Goal: Subscribe to service/newsletter

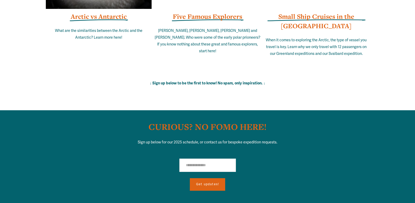
scroll to position [3459, 0]
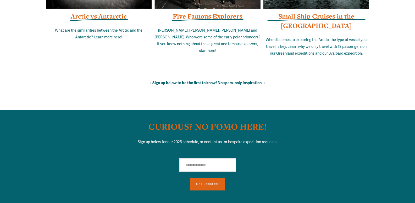
click at [190, 162] on input "Email Address" at bounding box center [207, 165] width 57 height 13
type input "**********"
click at [215, 182] on span "Get updates!" at bounding box center [207, 184] width 23 height 4
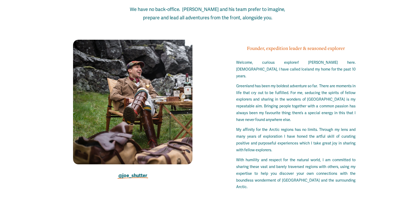
scroll to position [1361, 0]
click at [134, 177] on strong "@joe_shutter" at bounding box center [132, 176] width 29 height 6
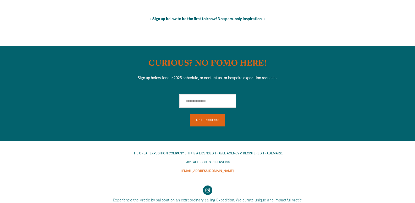
scroll to position [3525, 0]
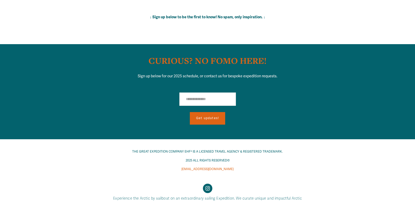
click at [189, 93] on input "Email Address" at bounding box center [207, 99] width 57 height 13
click at [190, 112] on button "Get updates!" at bounding box center [207, 118] width 35 height 13
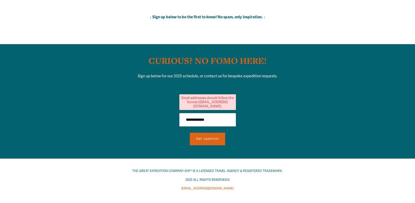
type input "**********"
click at [219, 133] on button "Get updates!" at bounding box center [207, 139] width 35 height 13
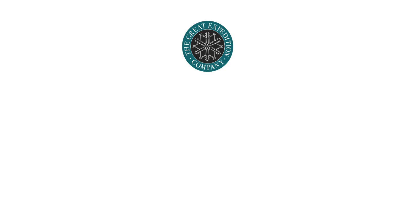
scroll to position [2233, 0]
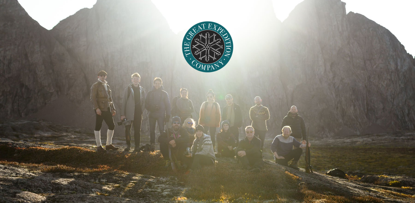
drag, startPoint x: 64, startPoint y: 80, endPoint x: 74, endPoint y: 61, distance: 21.9
click at [74, 61] on div at bounding box center [207, 105] width 415 height 213
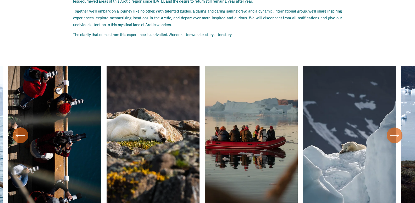
scroll to position [2058, 0]
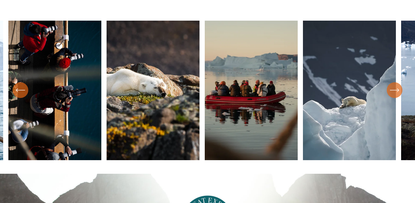
click at [396, 95] on icon "\a \a \a Next\a \a" at bounding box center [394, 90] width 9 height 9
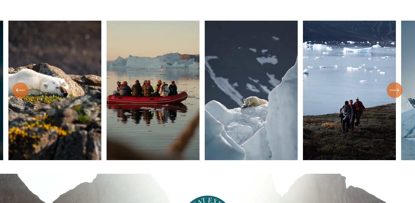
click at [396, 95] on icon "\a \a \a Next\a \a" at bounding box center [394, 90] width 9 height 9
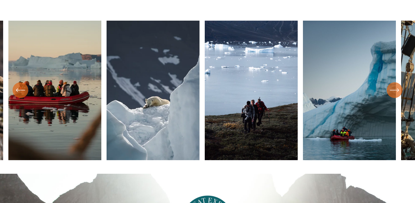
click at [391, 93] on icon "\a \a \a Next\a \a" at bounding box center [394, 90] width 9 height 9
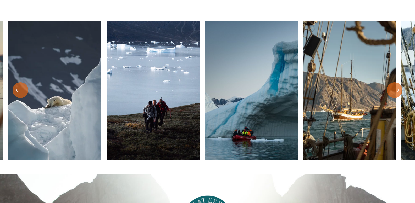
click at [391, 93] on icon "\a \a \a Next\a \a" at bounding box center [394, 90] width 9 height 9
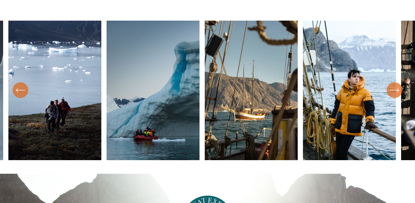
click at [391, 93] on icon "\a \a \a Next\a \a" at bounding box center [394, 90] width 9 height 9
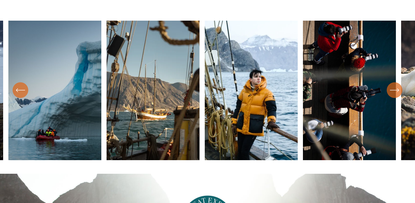
click at [391, 93] on icon "\a \a \a Next\a \a" at bounding box center [394, 90] width 9 height 9
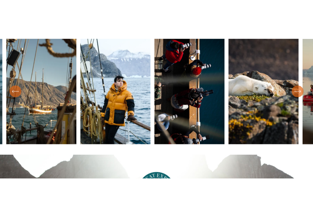
scroll to position [1927, 0]
